Goal: Task Accomplishment & Management: Manage account settings

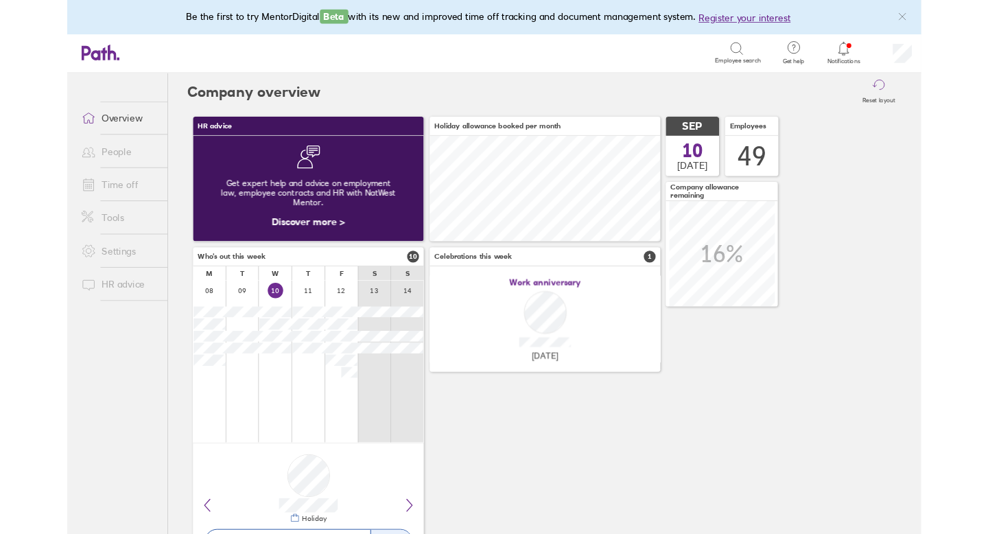
scroll to position [122, 267]
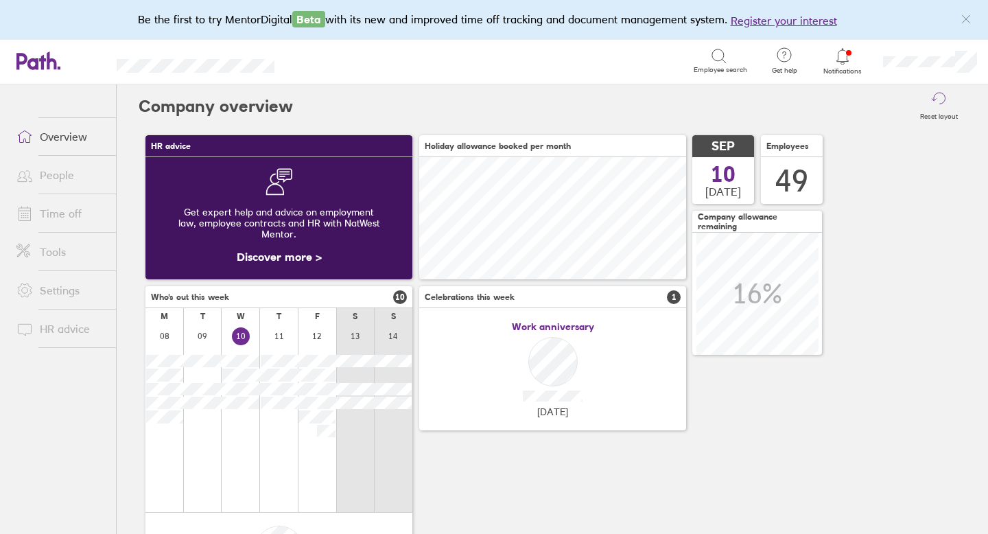
click at [841, 56] on icon at bounding box center [842, 56] width 16 height 16
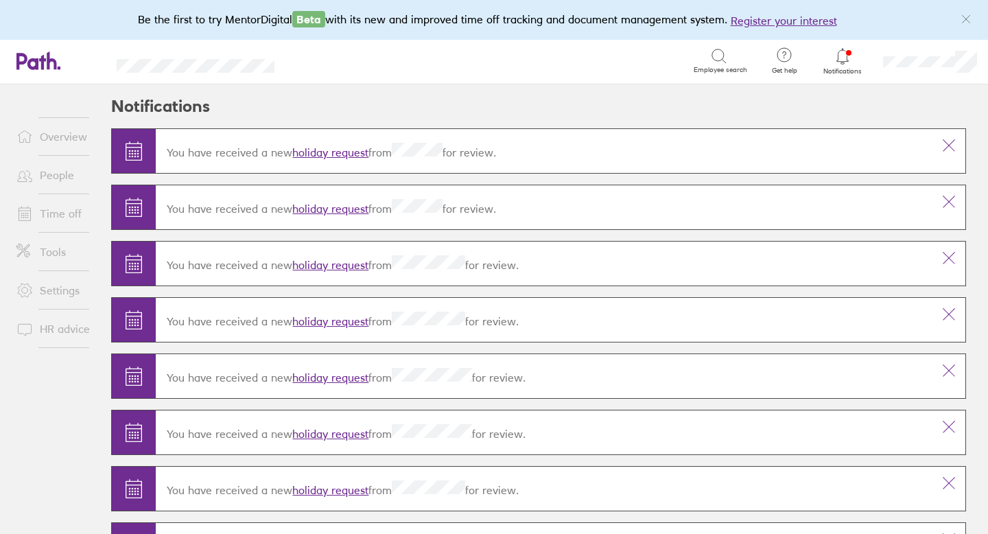
click at [355, 152] on link "holiday request" at bounding box center [330, 152] width 76 height 14
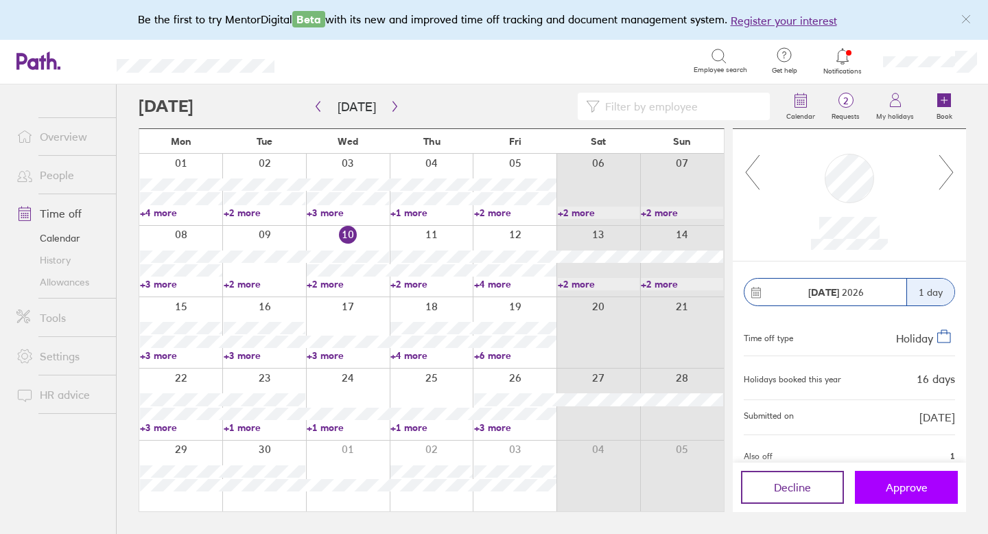
click at [901, 493] on span "Approve" at bounding box center [907, 487] width 42 height 12
click at [920, 495] on button "Approve" at bounding box center [906, 487] width 103 height 33
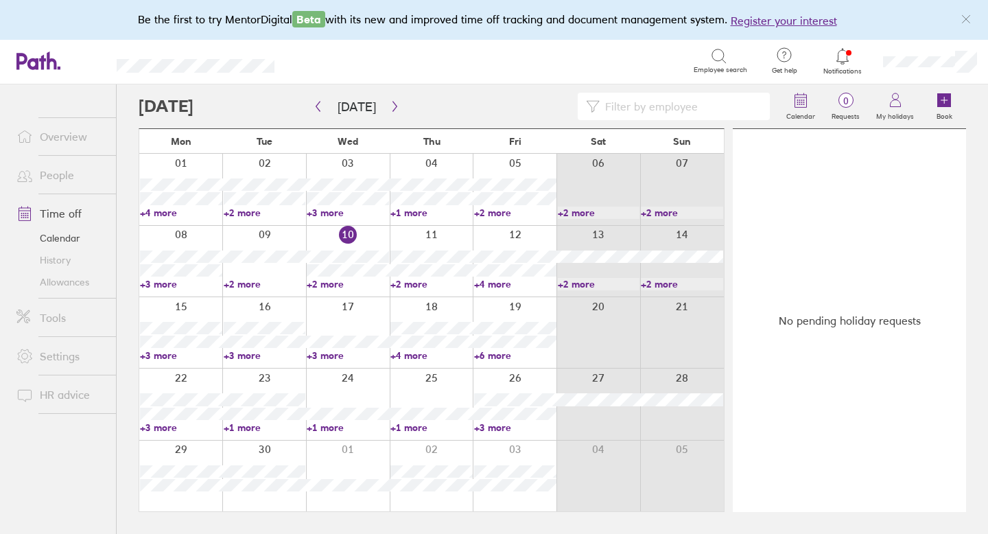
click at [68, 279] on link "Allowances" at bounding box center [60, 282] width 110 height 22
